Goal: Transaction & Acquisition: Download file/media

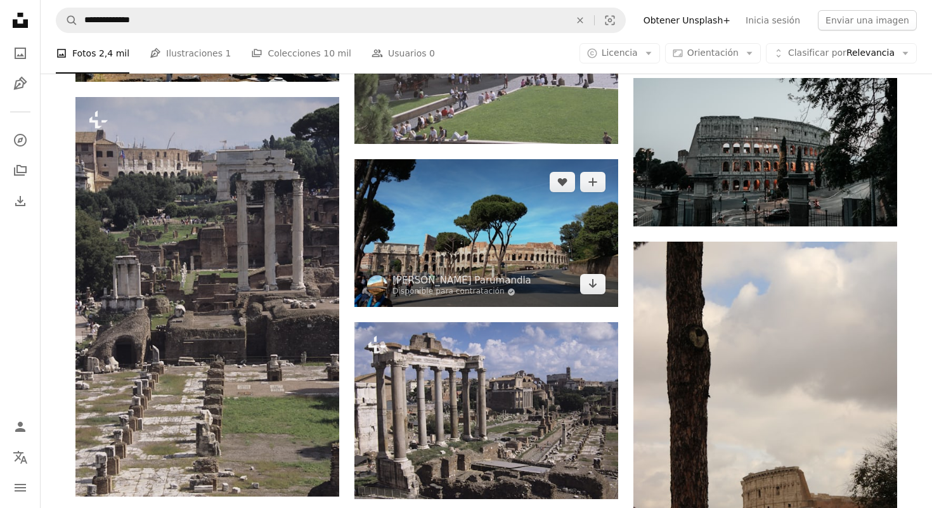
scroll to position [1793, 0]
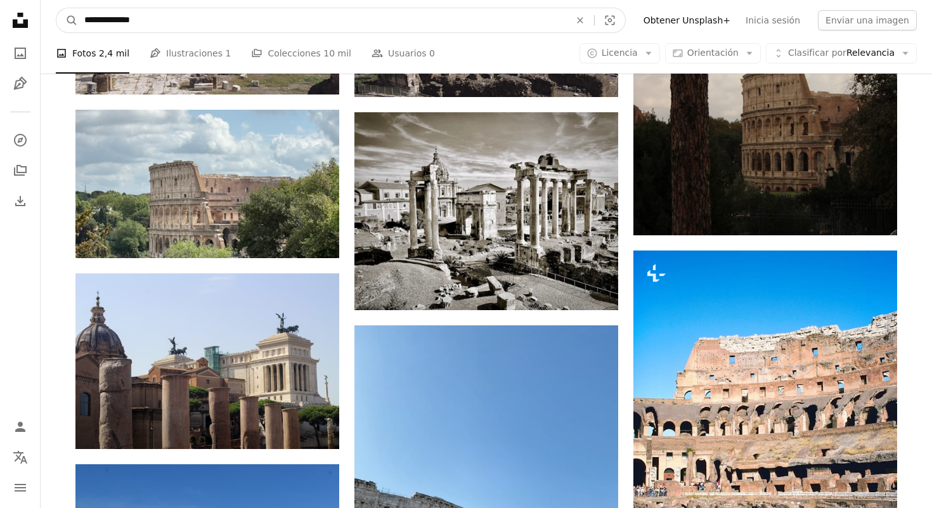
click at [532, 16] on input "**********" at bounding box center [322, 20] width 488 height 24
type input "****"
click button "A magnifying glass" at bounding box center [67, 20] width 22 height 24
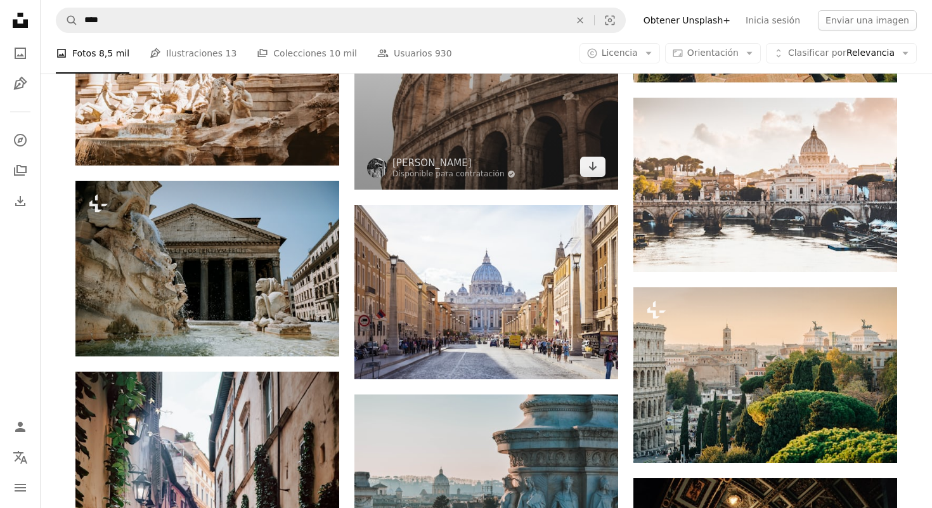
scroll to position [921, 0]
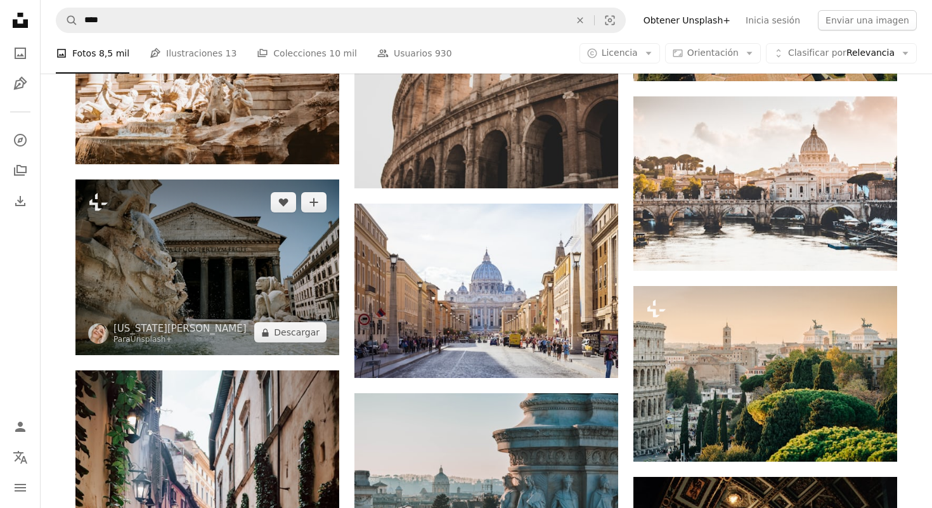
drag, startPoint x: 285, startPoint y: 330, endPoint x: 109, endPoint y: 300, distance: 178.6
click at [109, 294] on div "Plus sign for Unsplash+ A heart A plus sign [US_STATE][PERSON_NAME] Para Unspla…" at bounding box center [207, 267] width 264 height 176
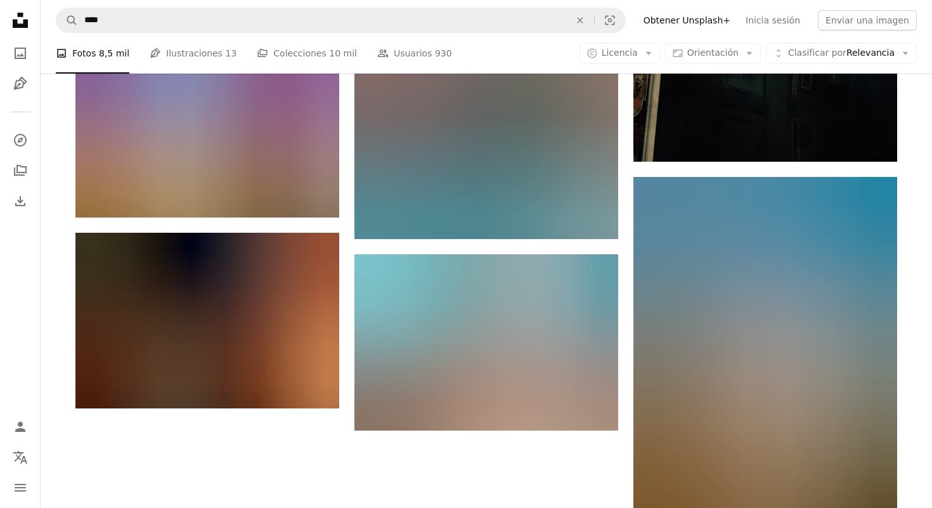
scroll to position [1713, 0]
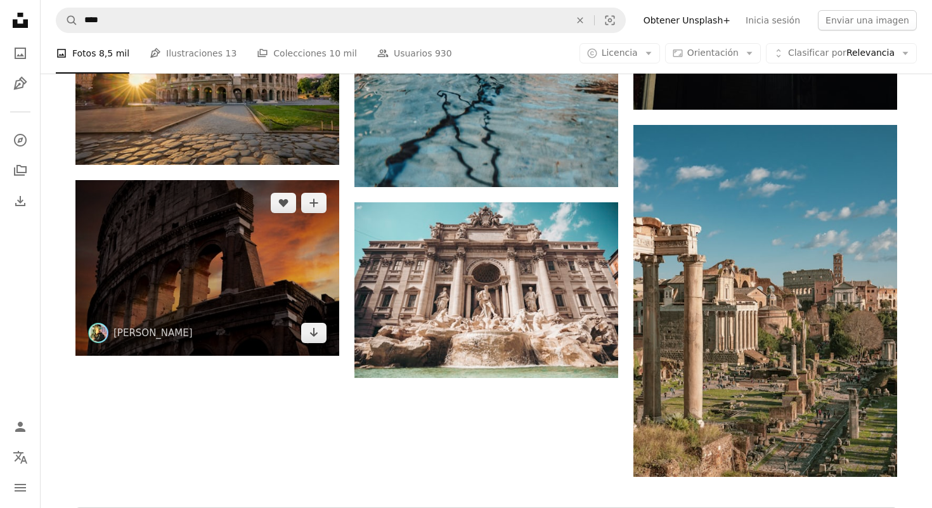
click at [322, 343] on img at bounding box center [207, 268] width 264 height 176
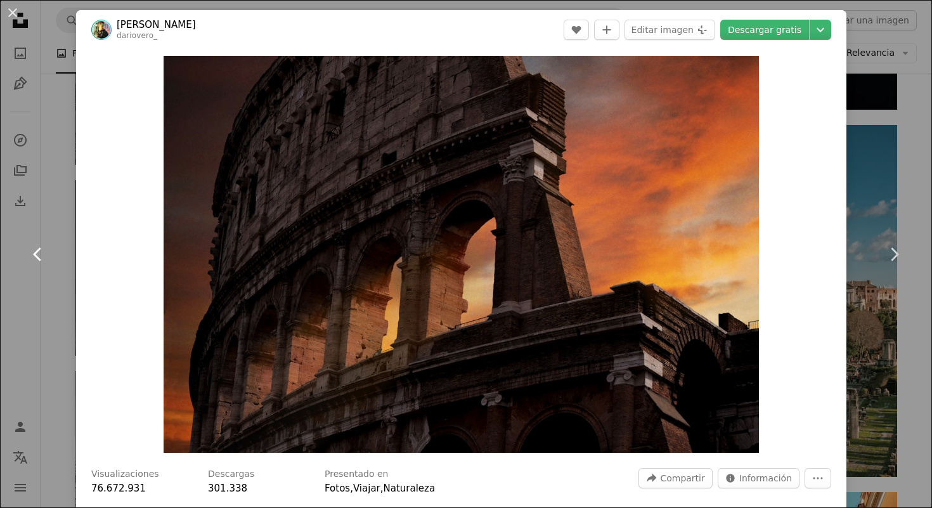
click at [58, 299] on link "Chevron left" at bounding box center [38, 254] width 76 height 122
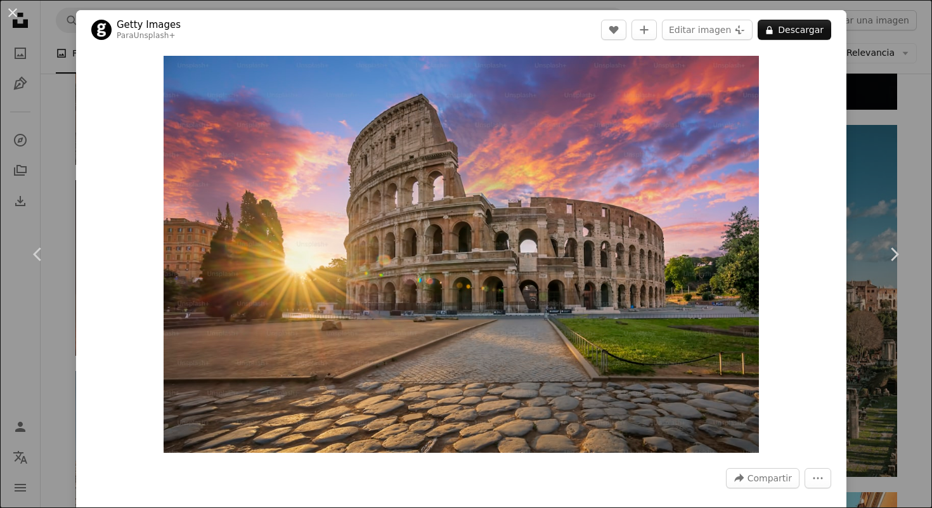
click at [52, 185] on div "An X shape Chevron left Chevron right Getty Images Para Unsplash+ A heart A plu…" at bounding box center [466, 254] width 932 height 508
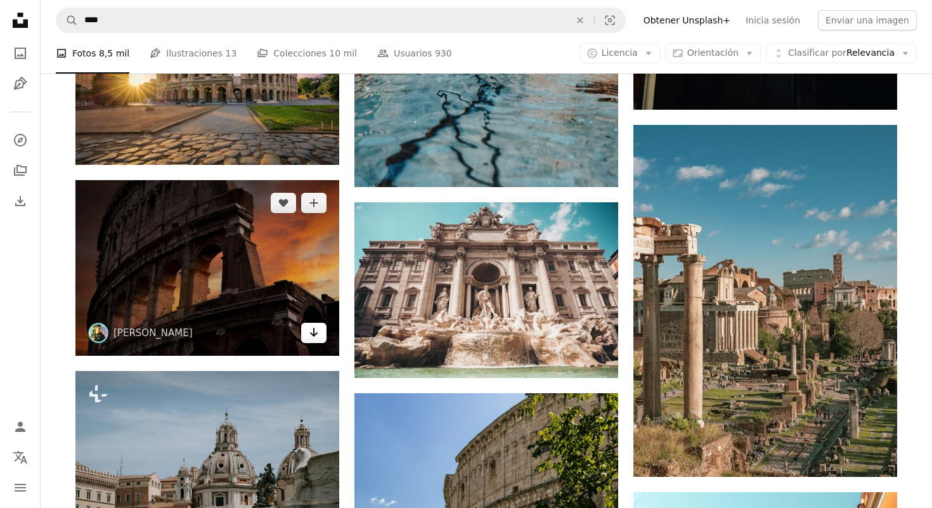
click at [317, 337] on icon "Arrow pointing down" at bounding box center [314, 331] width 10 height 15
